Goal: Information Seeking & Learning: Understand process/instructions

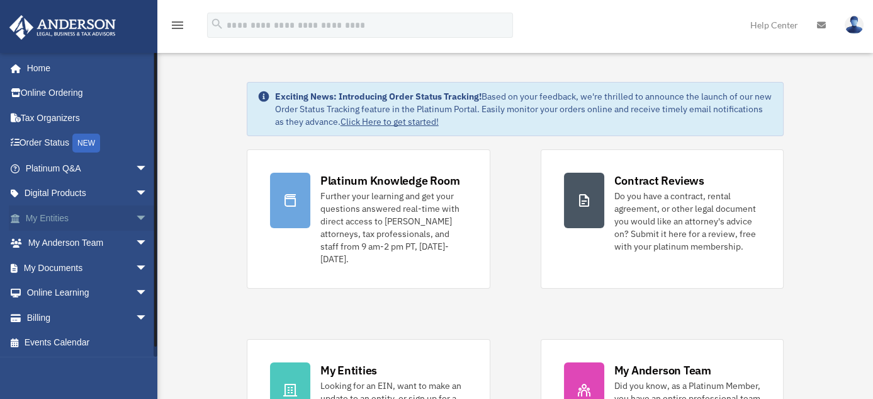
click at [135, 216] on span "arrow_drop_down" at bounding box center [147, 218] width 25 height 26
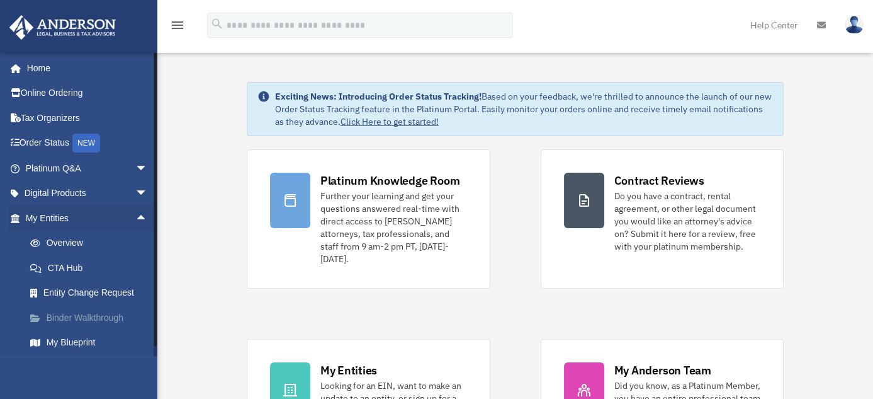
click at [95, 311] on link "Binder Walkthrough" at bounding box center [92, 317] width 149 height 25
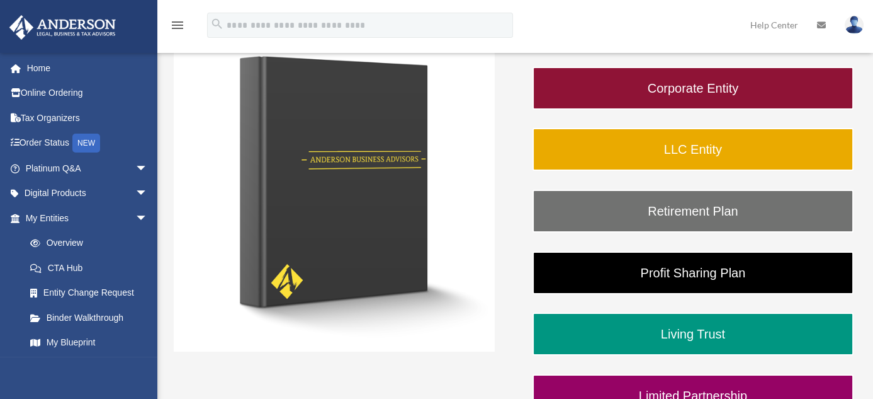
scroll to position [215, 0]
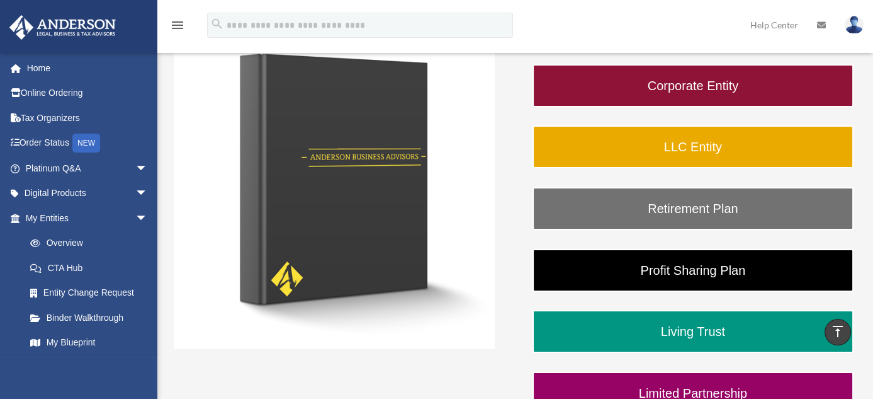
click at [349, 198] on img at bounding box center [334, 188] width 321 height 321
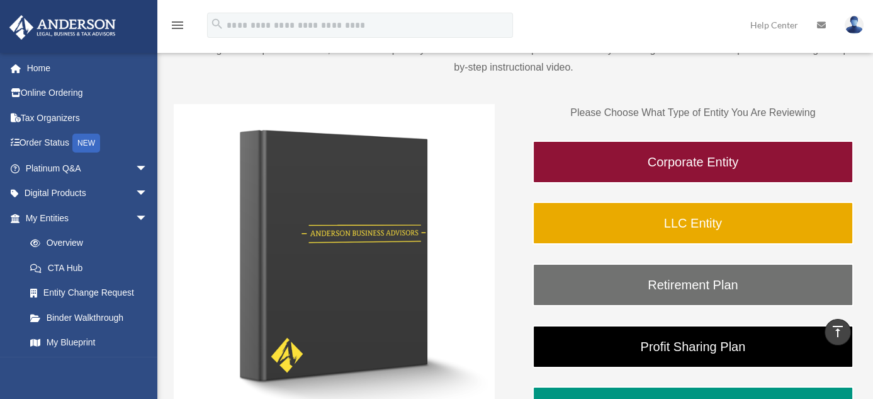
scroll to position [126, 0]
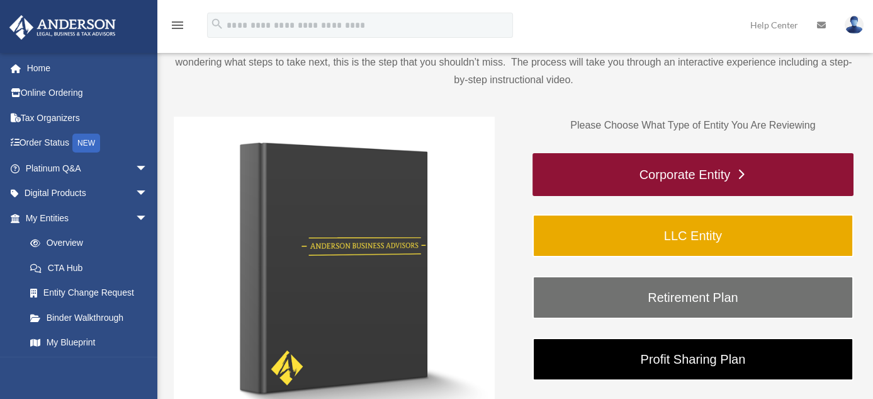
click at [691, 178] on link "Corporate Entity" at bounding box center [693, 174] width 321 height 43
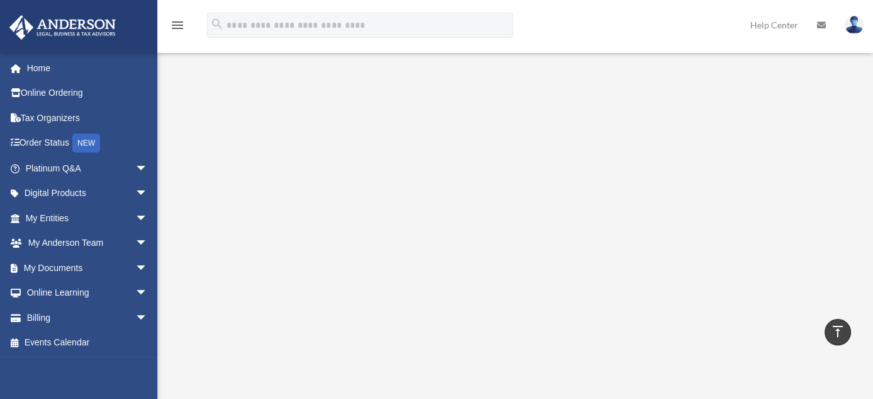
scroll to position [165, 0]
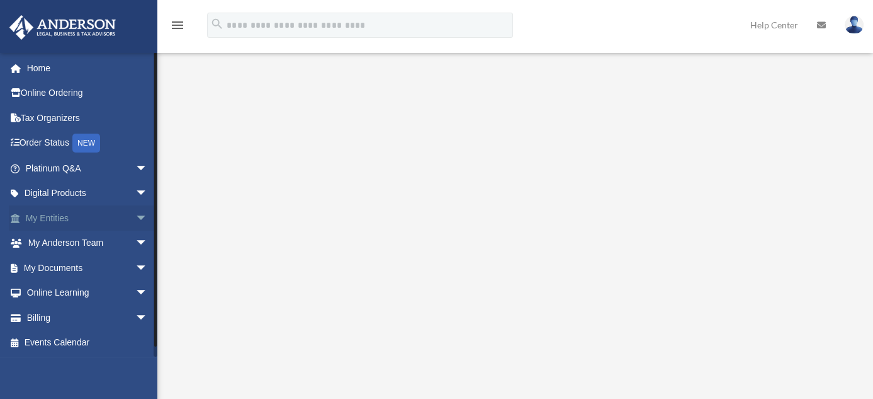
click at [135, 211] on span "arrow_drop_down" at bounding box center [147, 218] width 25 height 26
